Goal: Transaction & Acquisition: Purchase product/service

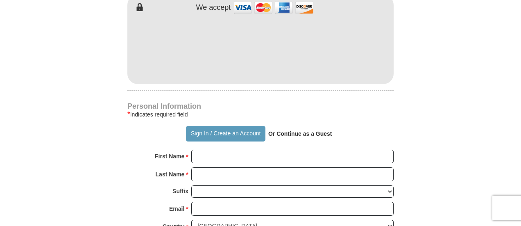
scroll to position [369, 0]
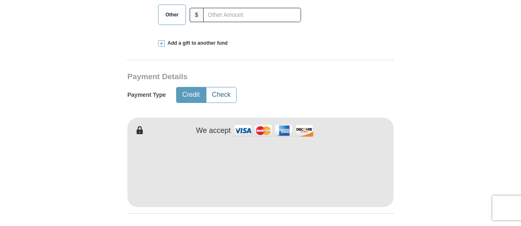
click at [230, 87] on button "Check" at bounding box center [221, 94] width 30 height 15
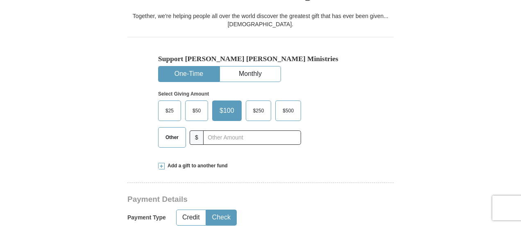
scroll to position [246, 0]
click at [191, 67] on button "One-Time" at bounding box center [188, 74] width 61 height 15
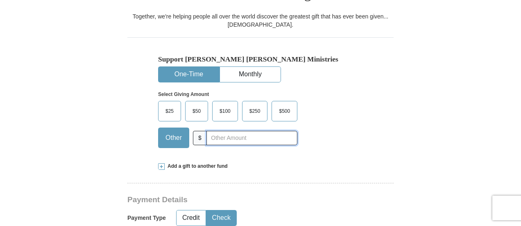
click at [235, 131] on input "text" at bounding box center [251, 138] width 91 height 14
type input "4000"
drag, startPoint x: 435, startPoint y: 81, endPoint x: 430, endPoint y: 81, distance: 4.9
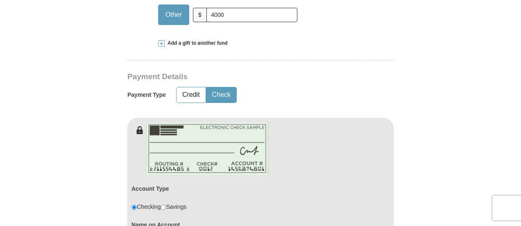
scroll to position [491, 0]
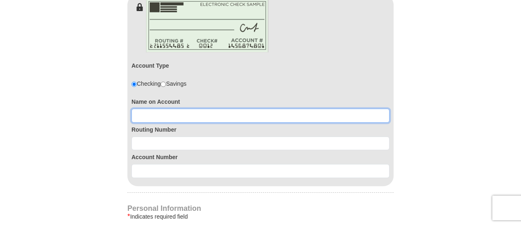
click at [149, 109] on input at bounding box center [260, 116] width 258 height 14
type input "Mega Praise Ministries"
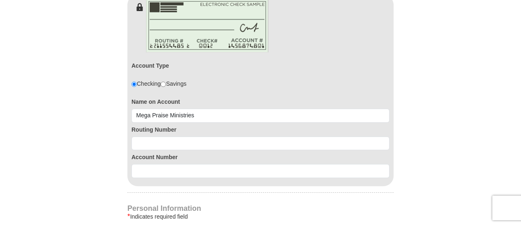
click at [160, 150] on div "Account Number" at bounding box center [260, 164] width 258 height 28
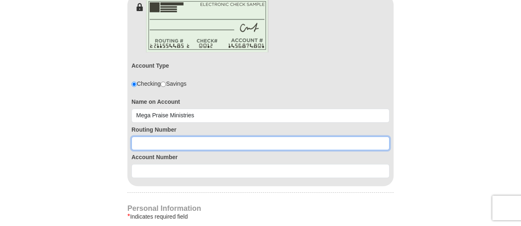
click at [148, 136] on input at bounding box center [260, 143] width 258 height 14
type input "122000247"
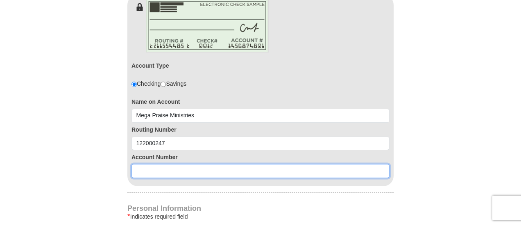
click at [150, 164] on input at bounding box center [260, 171] width 258 height 14
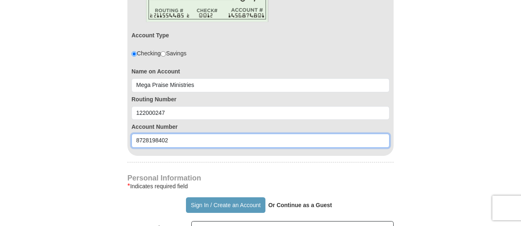
scroll to position [614, 0]
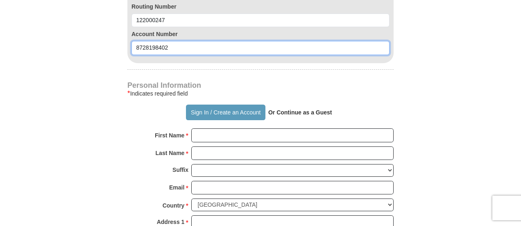
type input "8728198402"
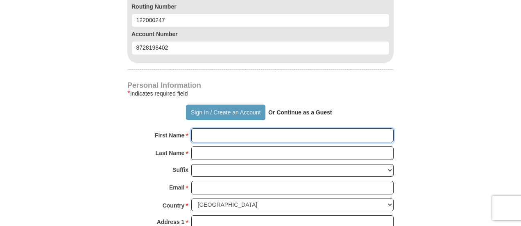
click at [207, 128] on input "First Name *" at bounding box center [292, 135] width 202 height 14
type input "[PERSON_NAME]"
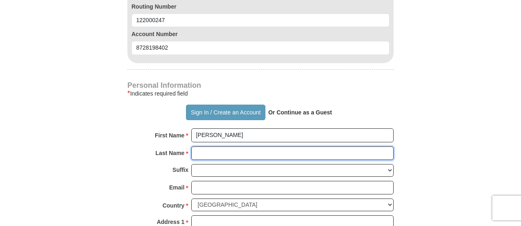
type input "[PERSON_NAME]"
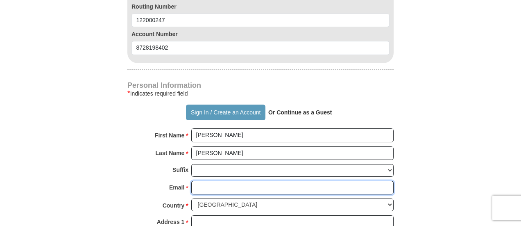
type input "[EMAIL_ADDRESS][DOMAIN_NAME]"
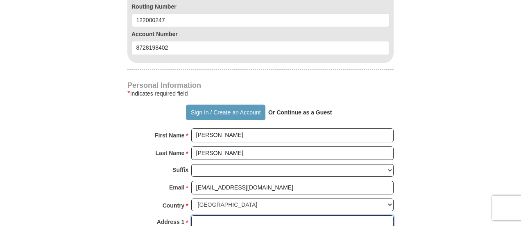
type input "[STREET_ADDRESS]"
type input "Suite 642"
type input "[GEOGRAPHIC_DATA][PERSON_NAME]"
select select "CA"
type input "90403"
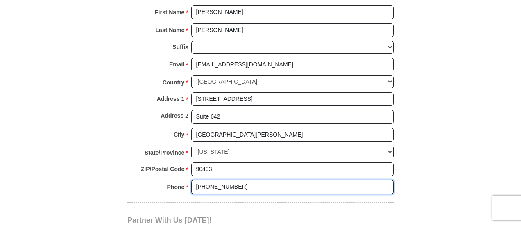
click at [206, 180] on input "[PHONE_NUMBER]" at bounding box center [292, 187] width 202 height 14
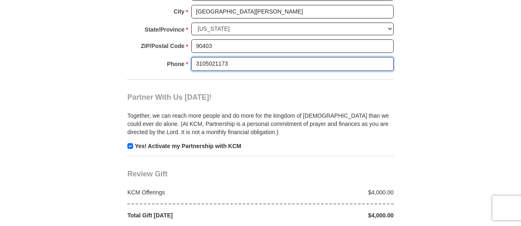
scroll to position [983, 0]
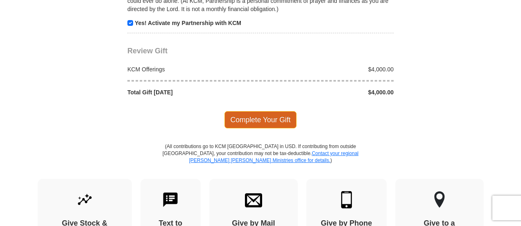
type input "3105021173"
click at [265, 111] on span "Complete Your Gift" at bounding box center [260, 119] width 72 height 17
